Goal: Use online tool/utility: Use online tool/utility

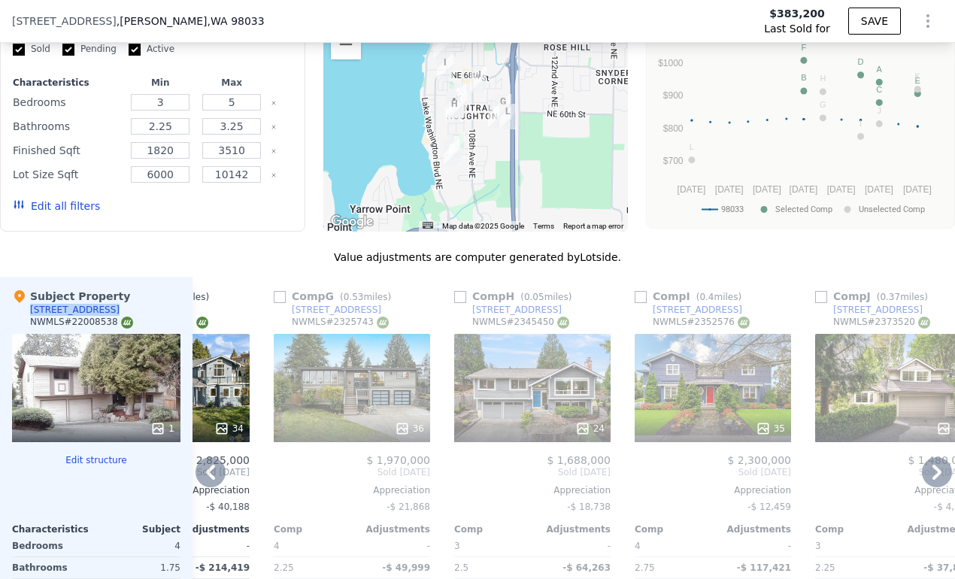
scroll to position [1561, 0]
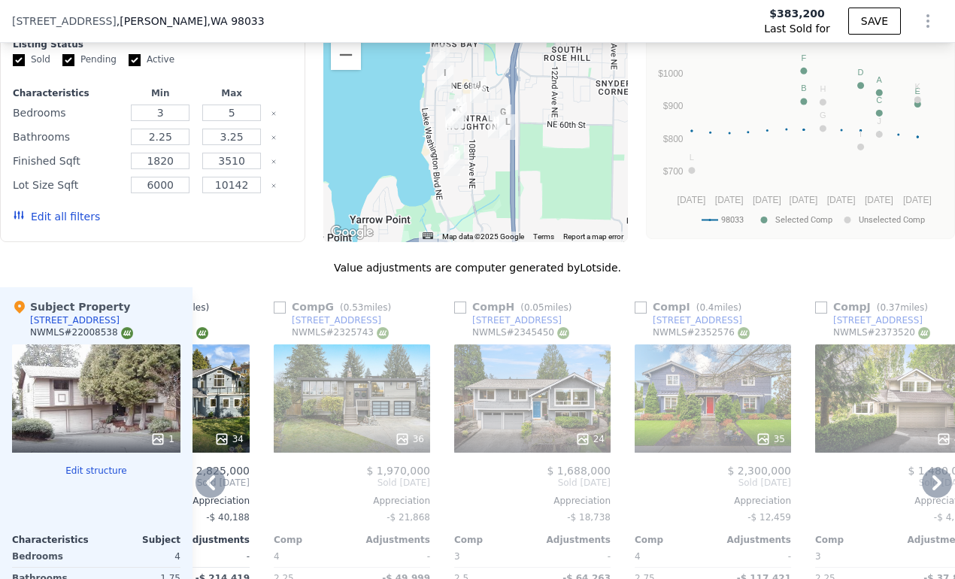
click at [496, 389] on div "24" at bounding box center [532, 398] width 156 height 108
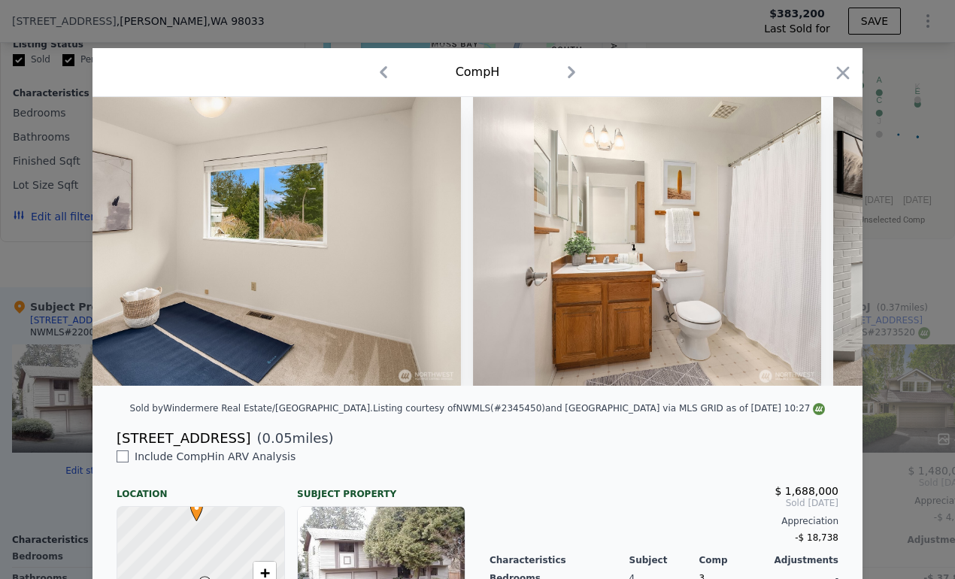
scroll to position [0, 5823]
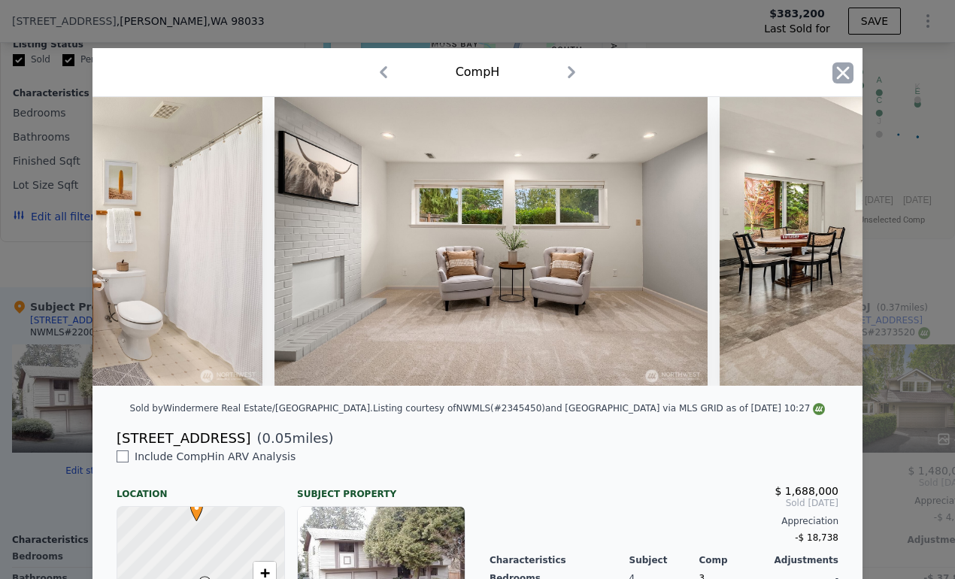
click at [847, 74] on icon "button" at bounding box center [842, 72] width 21 height 21
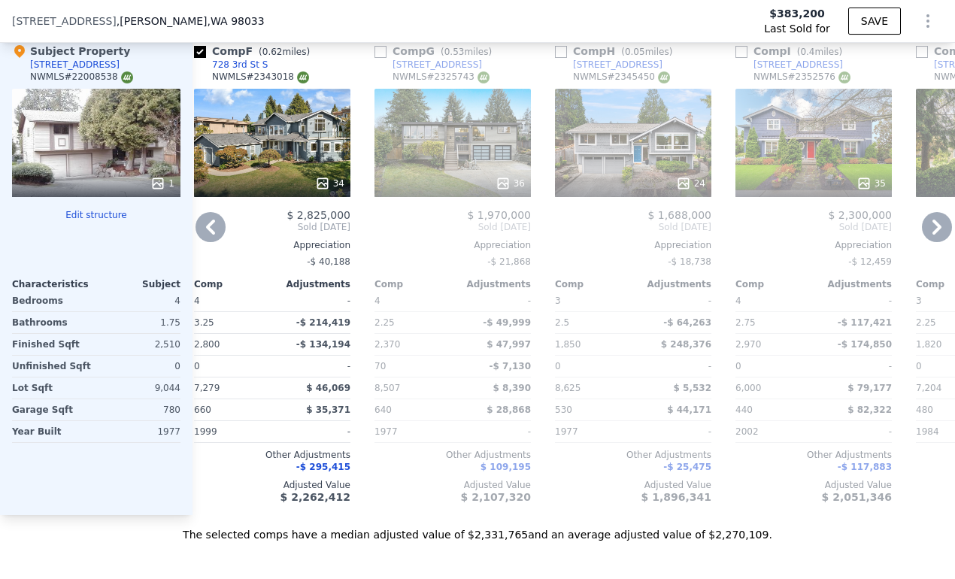
scroll to position [1750, 0]
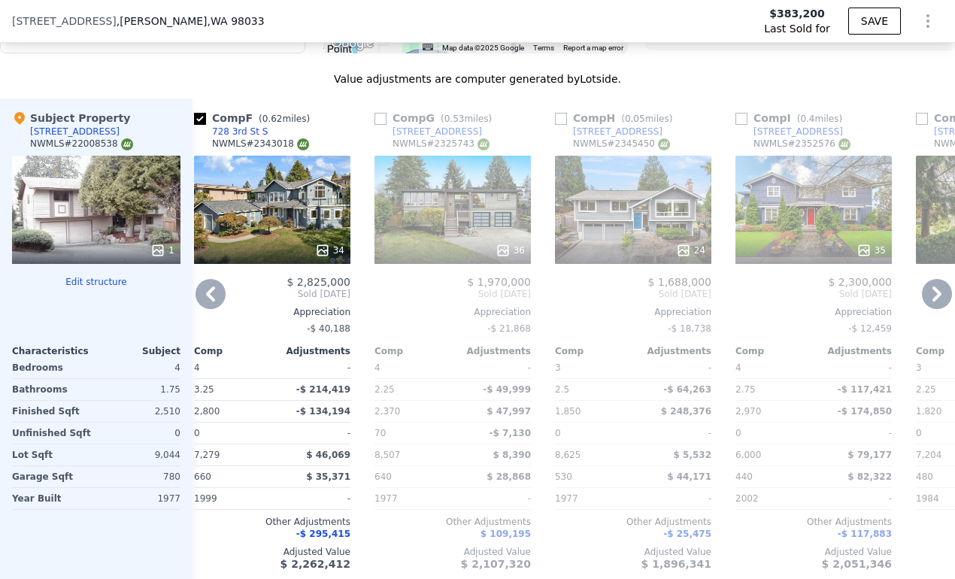
click at [453, 190] on div "36" at bounding box center [452, 210] width 156 height 108
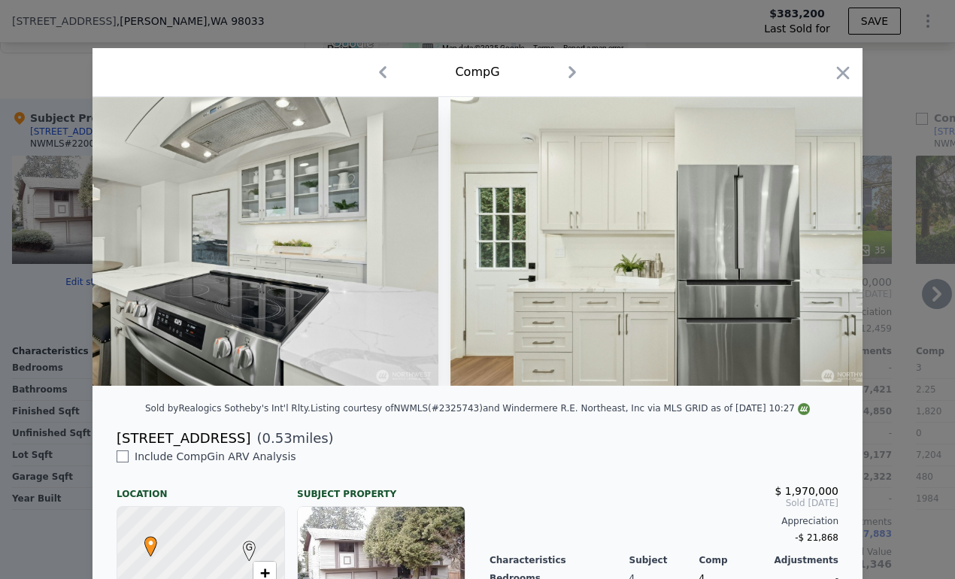
scroll to position [0, 5772]
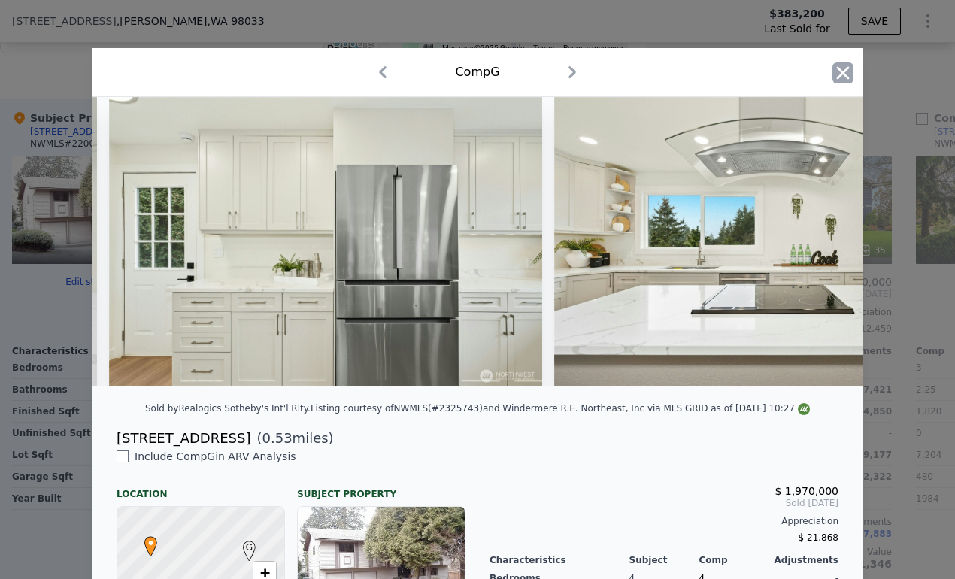
click at [849, 80] on icon "button" at bounding box center [842, 72] width 21 height 21
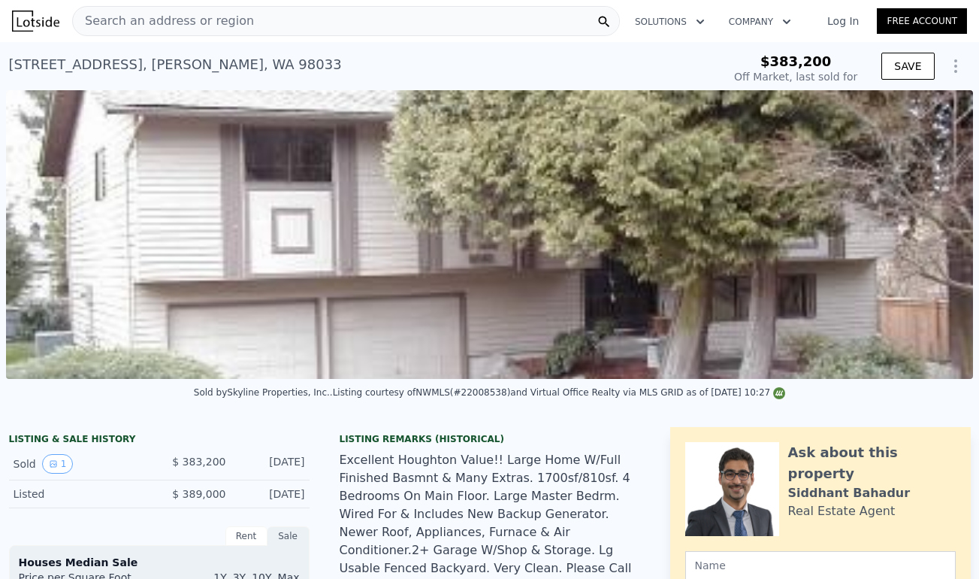
click at [947, 65] on icon "Show Options" at bounding box center [956, 66] width 18 height 18
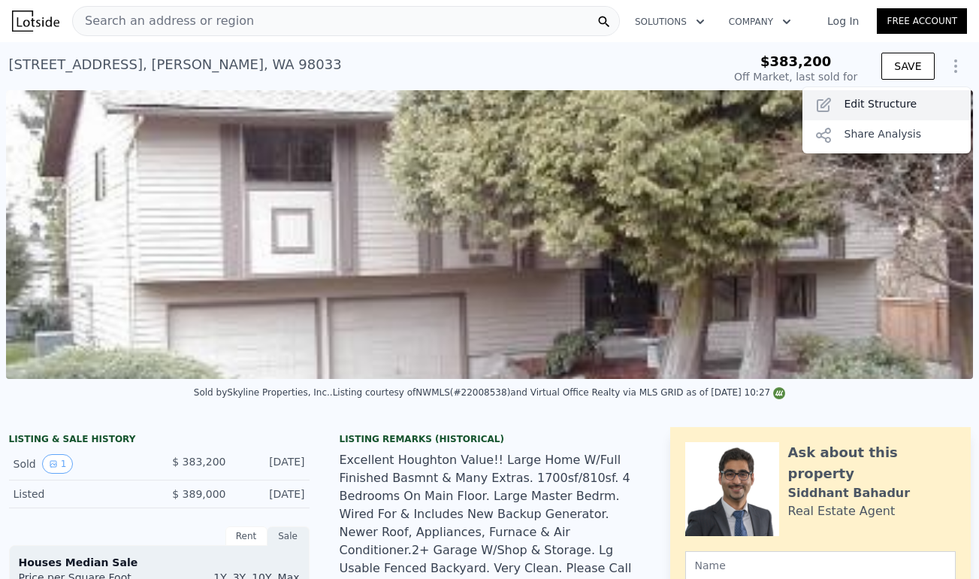
click at [882, 107] on div "Edit Structure" at bounding box center [887, 105] width 168 height 30
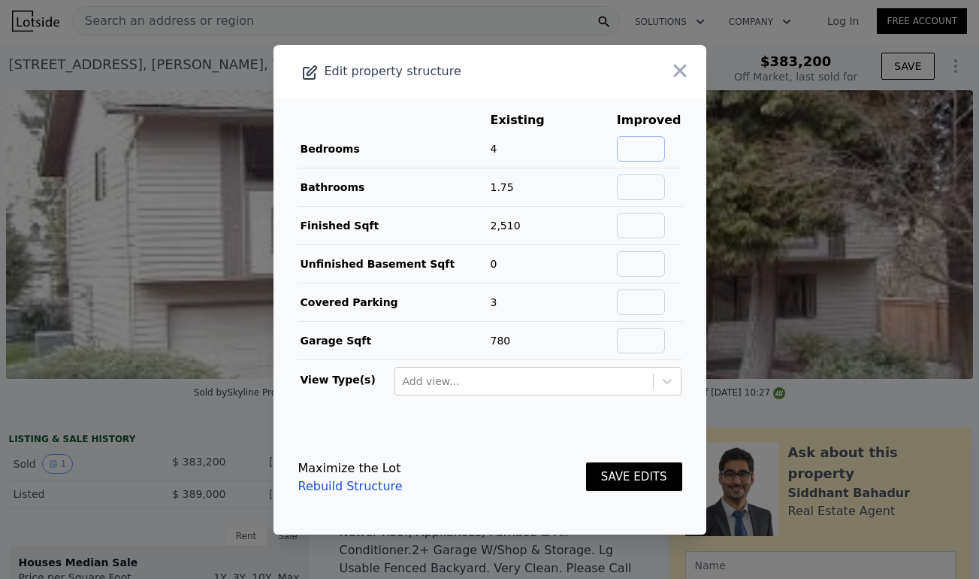
click at [658, 142] on input "text" at bounding box center [641, 149] width 48 height 26
type input "4"
type input "2.5"
click at [586, 462] on button "SAVE EDITS" at bounding box center [634, 476] width 96 height 29
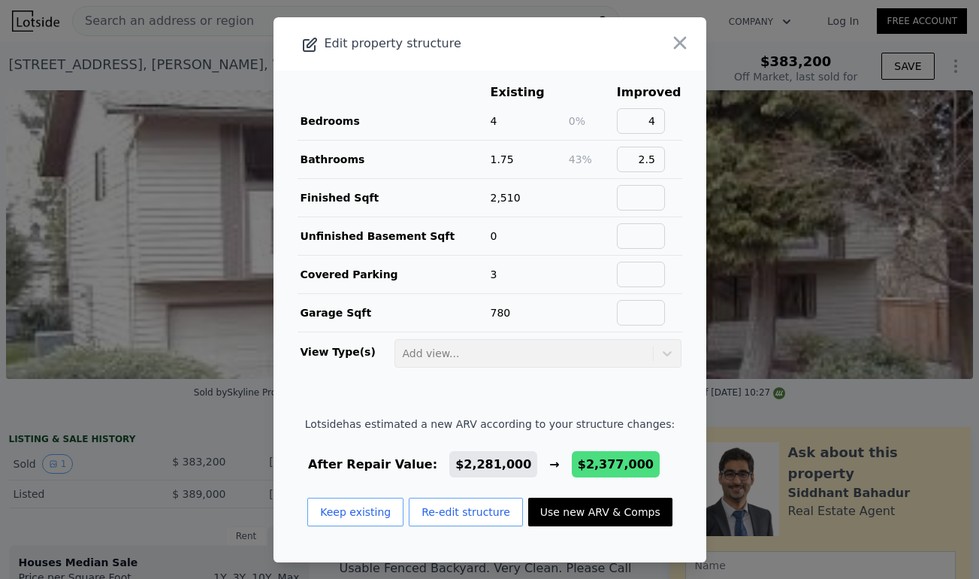
click at [584, 516] on button "Use new ARV & Comps" at bounding box center [600, 512] width 144 height 29
type input "$ 2,377,000"
type input "$ 1,741,745"
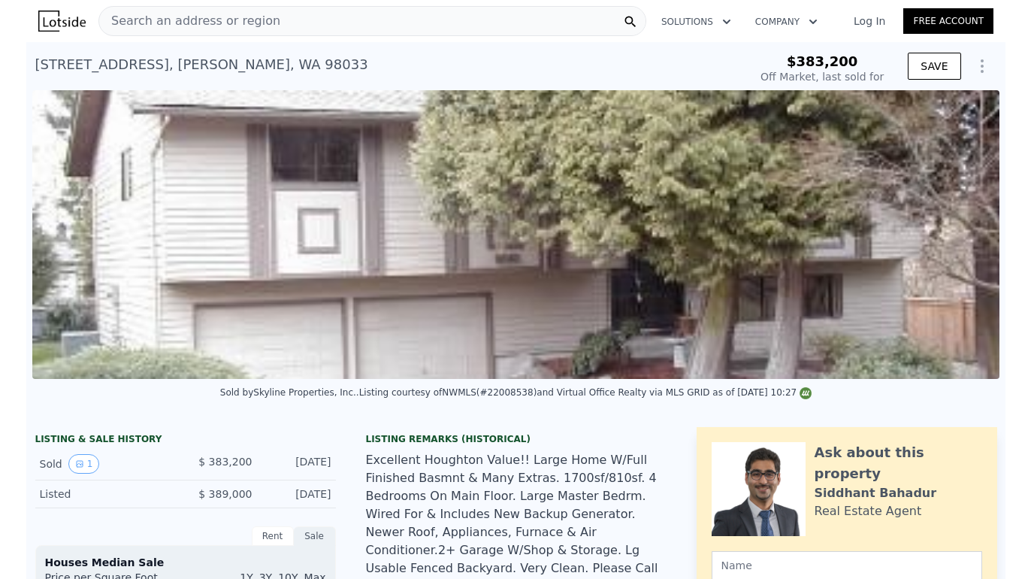
scroll to position [359, 0]
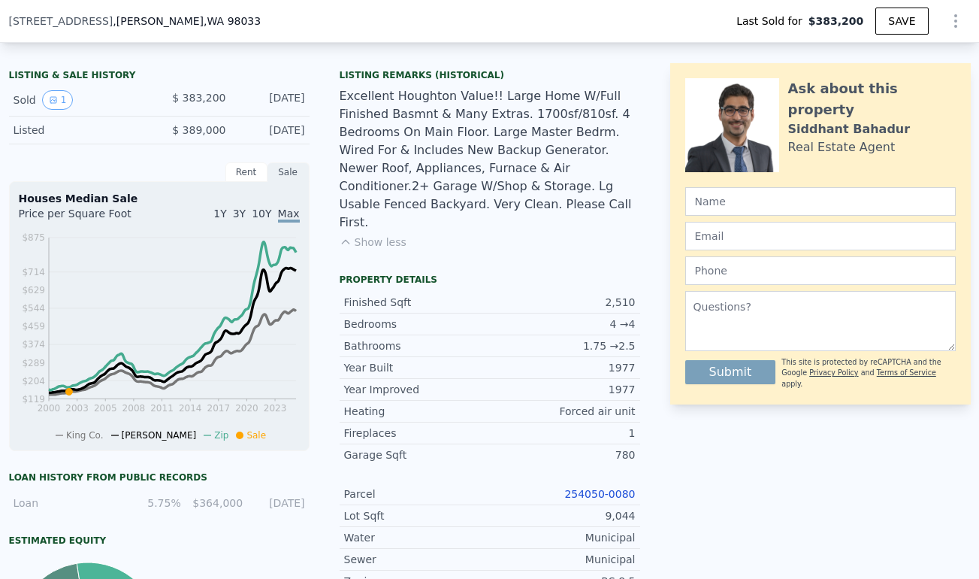
click at [583, 488] on link "254050-0080" at bounding box center [600, 494] width 71 height 12
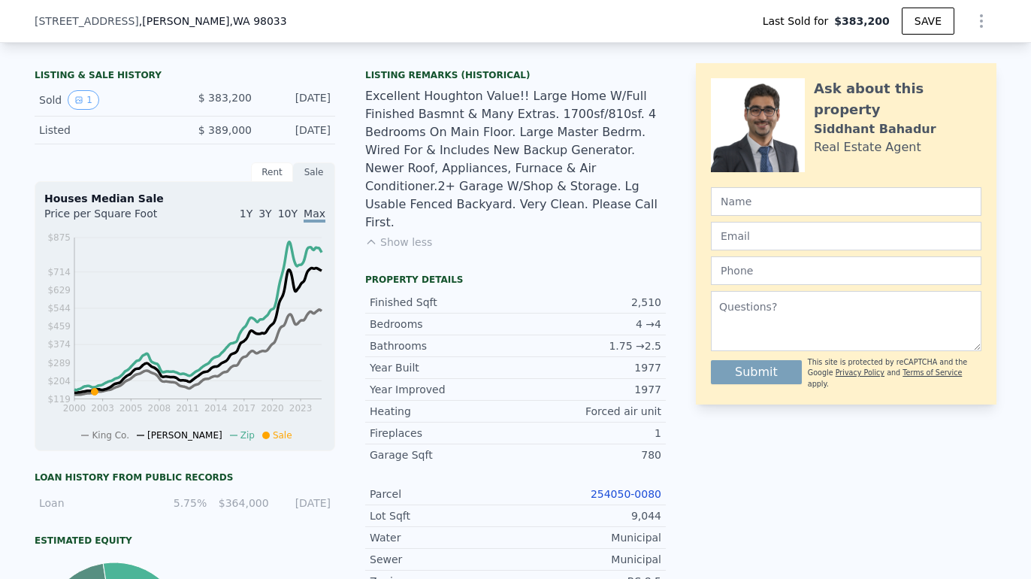
click at [954, 21] on div at bounding box center [979, 21] width 36 height 30
click at [954, 23] on icon "Show Options" at bounding box center [982, 21] width 18 height 18
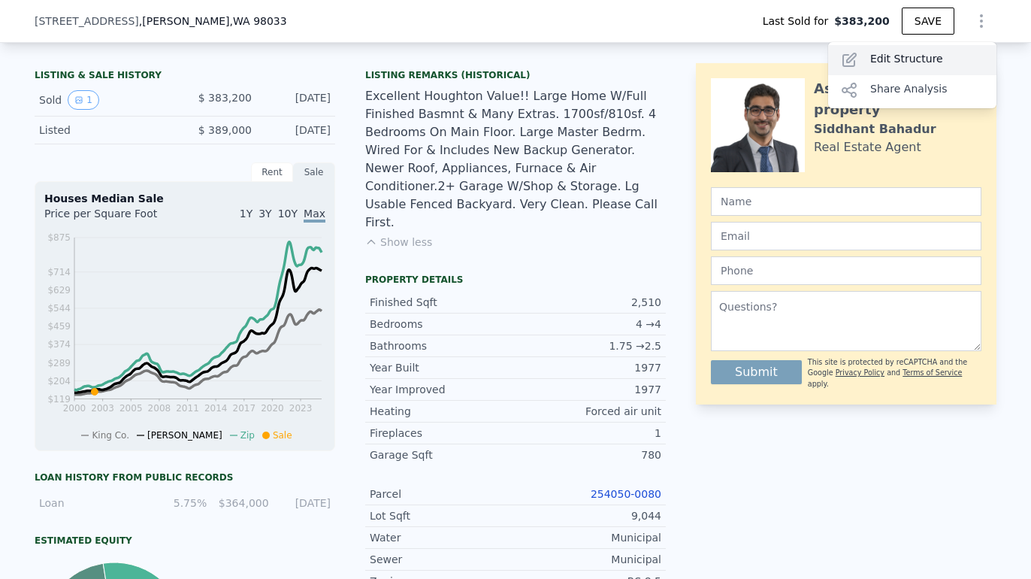
type input "$ 2,281,000"
type input "$ 1,654,240"
click at [954, 59] on div "Edit Structure" at bounding box center [912, 60] width 168 height 30
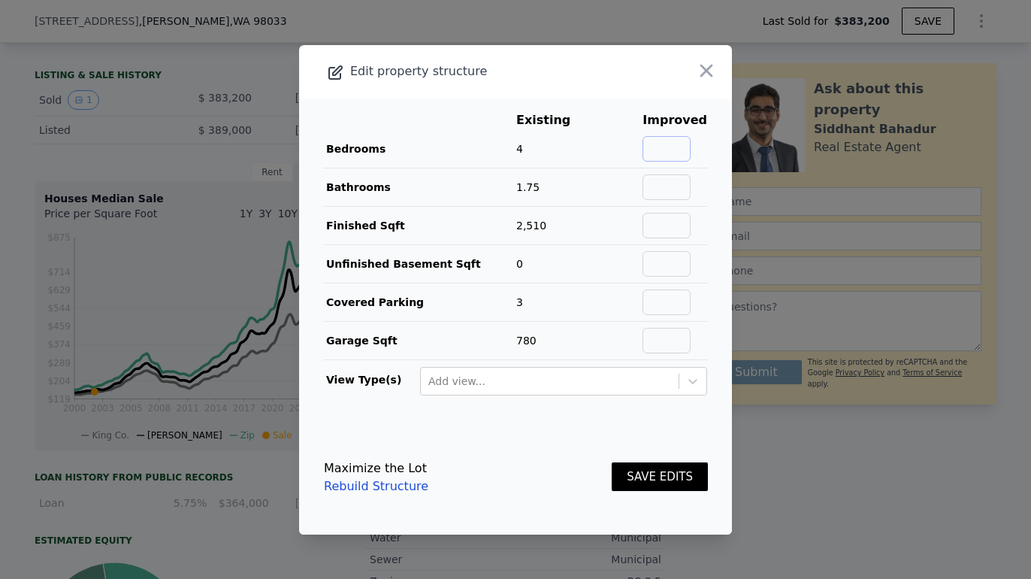
click at [686, 136] on input "text" at bounding box center [667, 149] width 48 height 26
type input "4"
type input "3"
click at [656, 471] on button "SAVE EDITS" at bounding box center [660, 476] width 96 height 29
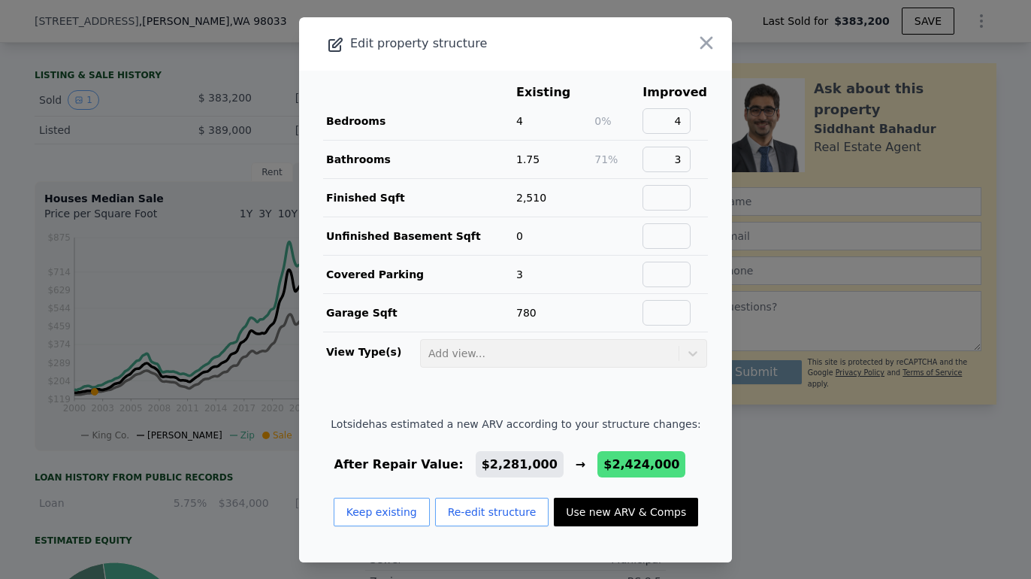
click at [628, 512] on button "Use new ARV & Comps" at bounding box center [626, 512] width 144 height 29
type input "$ 2,424,000"
type input "$ 1,784,586"
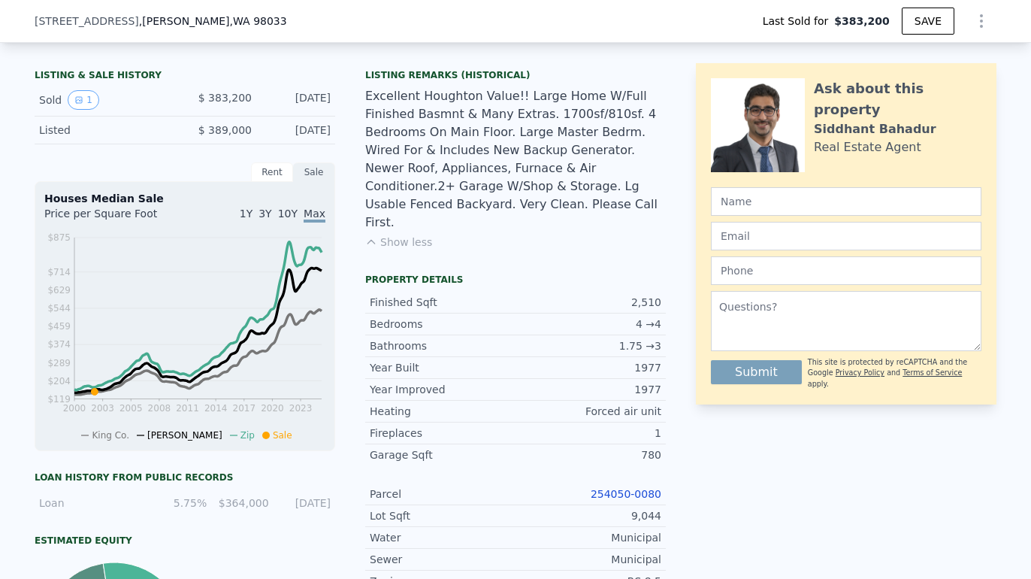
type input "$ 2,281,000"
type input "$ 1,654,240"
